Goal: Information Seeking & Learning: Get advice/opinions

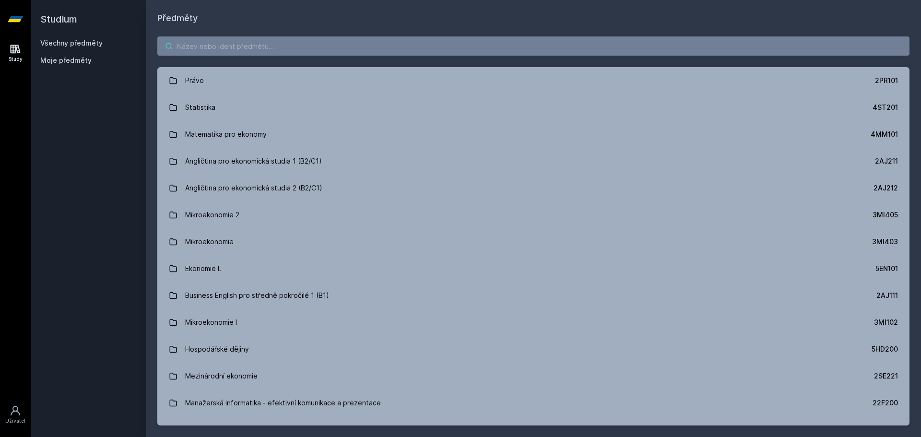
click at [331, 48] on input "search" at bounding box center [533, 45] width 752 height 19
paste input "5FI112"
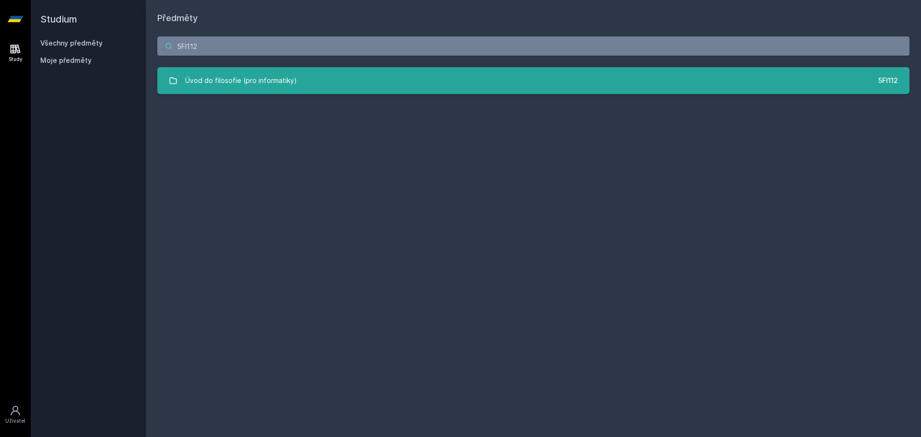
type input "5FI112"
click at [273, 88] on div "Úvod do filosofie (pro informatiky)" at bounding box center [241, 80] width 112 height 19
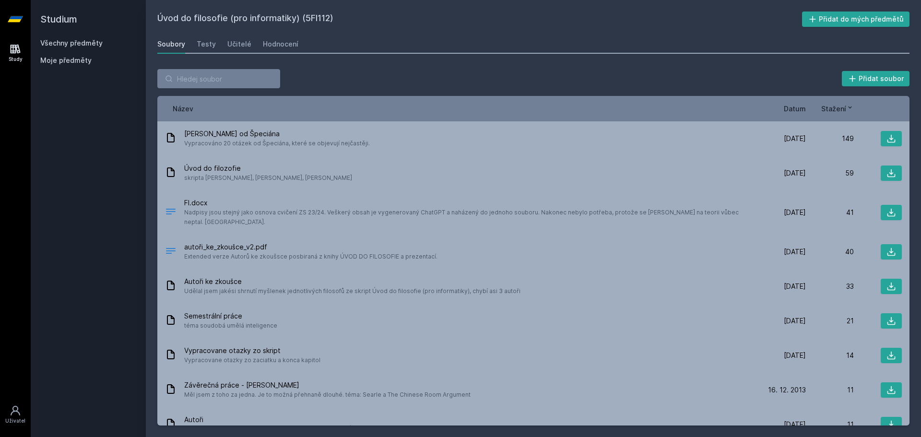
click at [214, 42] on div "Soubory Testy Učitelé Hodnocení" at bounding box center [533, 44] width 752 height 19
click at [206, 45] on div "Testy" at bounding box center [206, 44] width 19 height 10
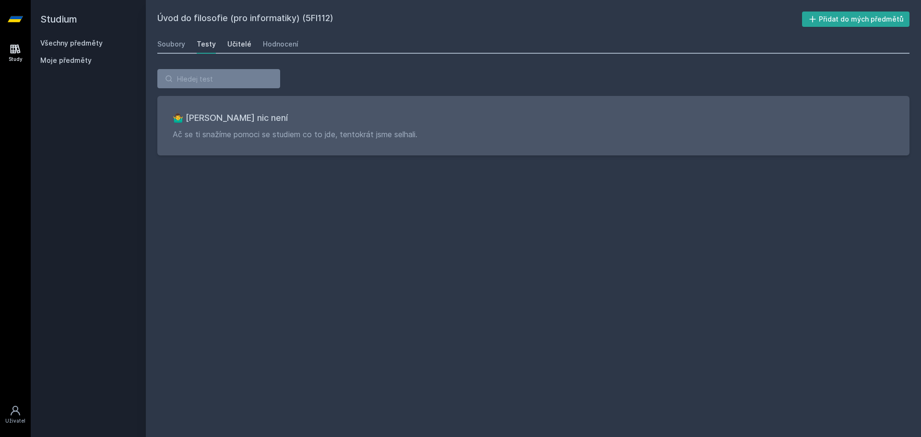
click at [238, 47] on div "Učitelé" at bounding box center [239, 44] width 24 height 10
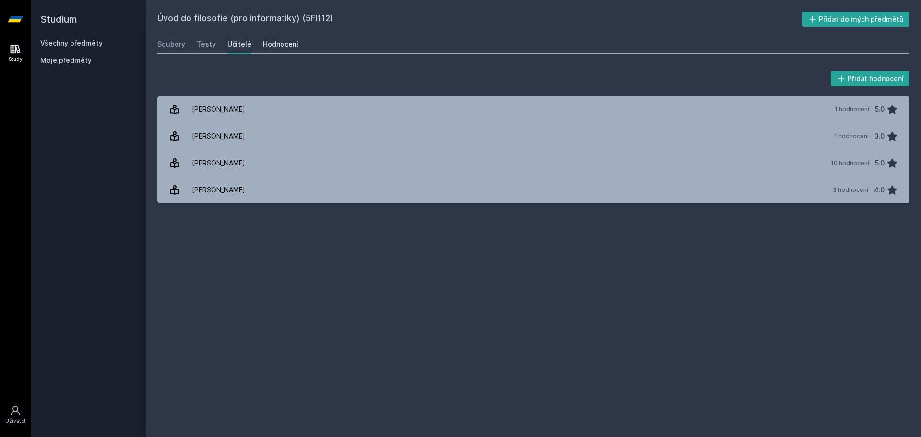
click at [282, 44] on div "Hodnocení" at bounding box center [280, 44] width 35 height 10
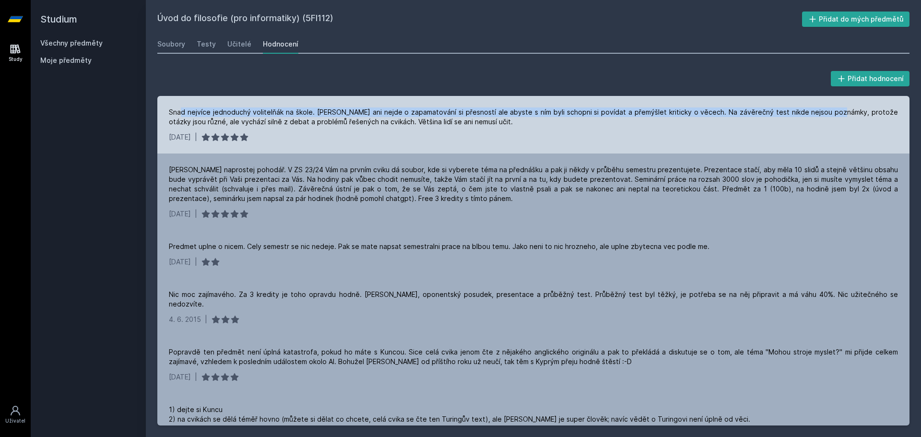
drag, startPoint x: 183, startPoint y: 111, endPoint x: 816, endPoint y: 110, distance: 633.5
click at [816, 110] on div "Snad nejvíce jednoduchý volitelňák na škole. [PERSON_NAME] ani nejde o zapamato…" at bounding box center [533, 116] width 729 height 19
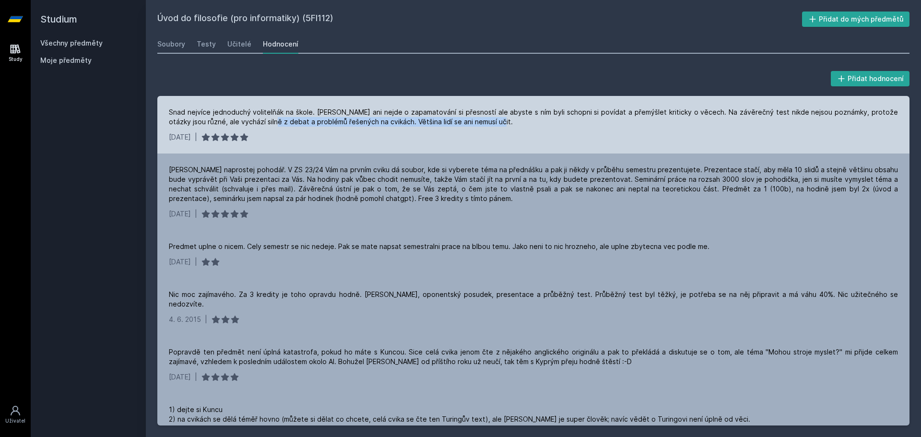
drag, startPoint x: 258, startPoint y: 125, endPoint x: 482, endPoint y: 125, distance: 224.0
click at [482, 125] on div "Snad nejvíce jednoduchý volitelňák na škole. [PERSON_NAME] ani nejde o zapamato…" at bounding box center [533, 116] width 729 height 19
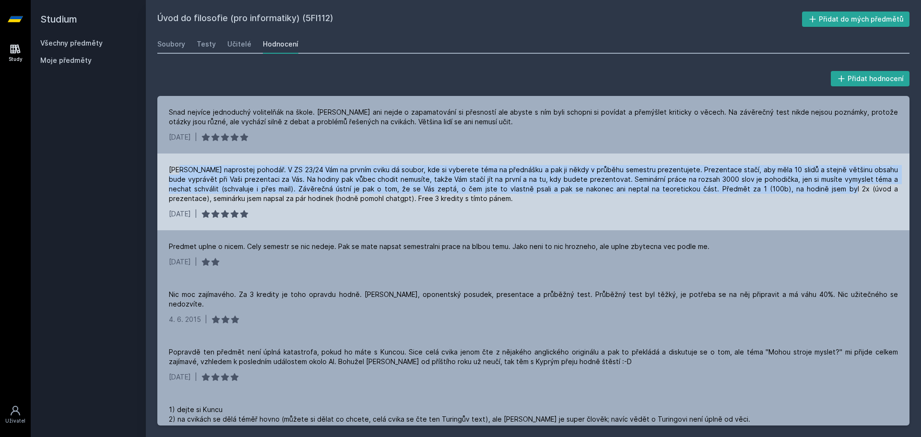
drag, startPoint x: 210, startPoint y: 172, endPoint x: 798, endPoint y: 187, distance: 588.2
click at [798, 187] on div "[PERSON_NAME] naprostej pohodář. V ZS 23/24 Vám na prvním cviku dá soubor, kde …" at bounding box center [533, 184] width 729 height 38
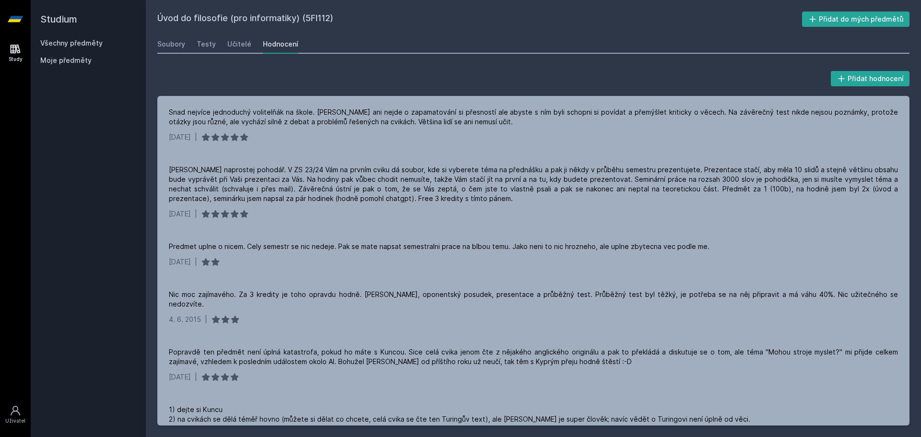
click at [428, 90] on div "Přidat hodnocení Snad nejvíce jednoduchý volitelňák na škole. [PERSON_NAME] ani…" at bounding box center [533, 247] width 752 height 356
